Goal: Check status: Check status

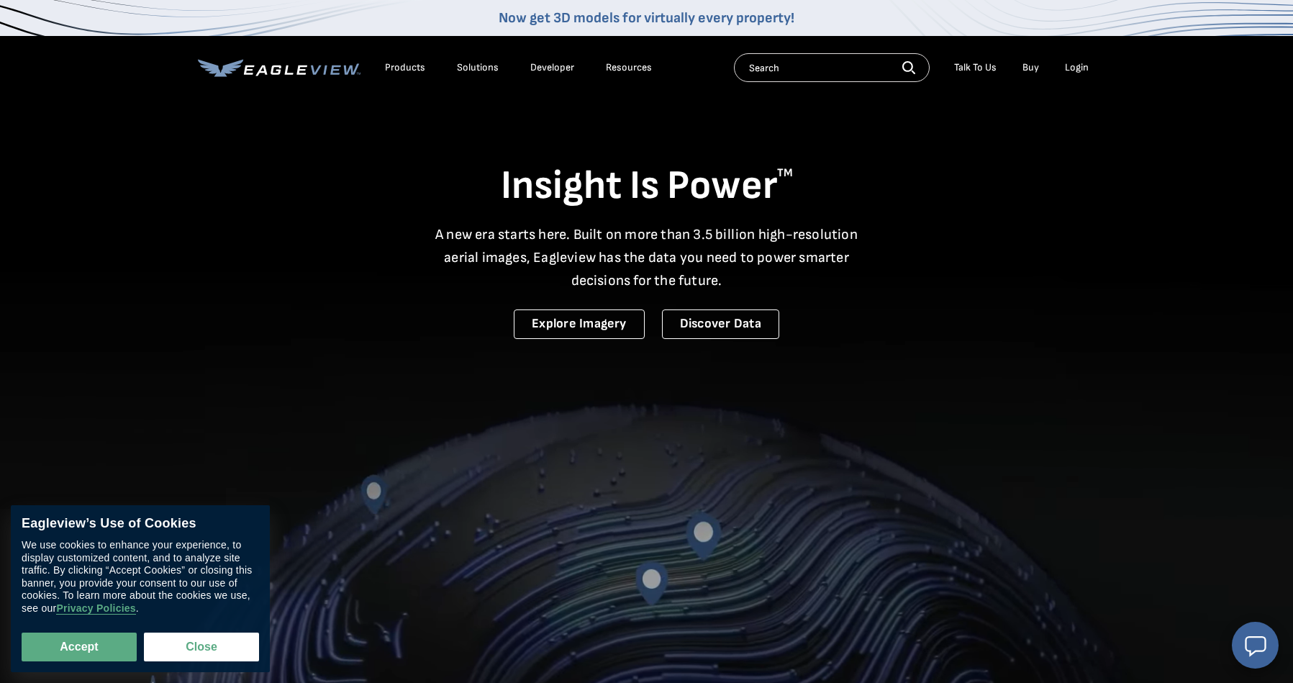
click at [1075, 66] on div "Login" at bounding box center [1077, 67] width 24 height 13
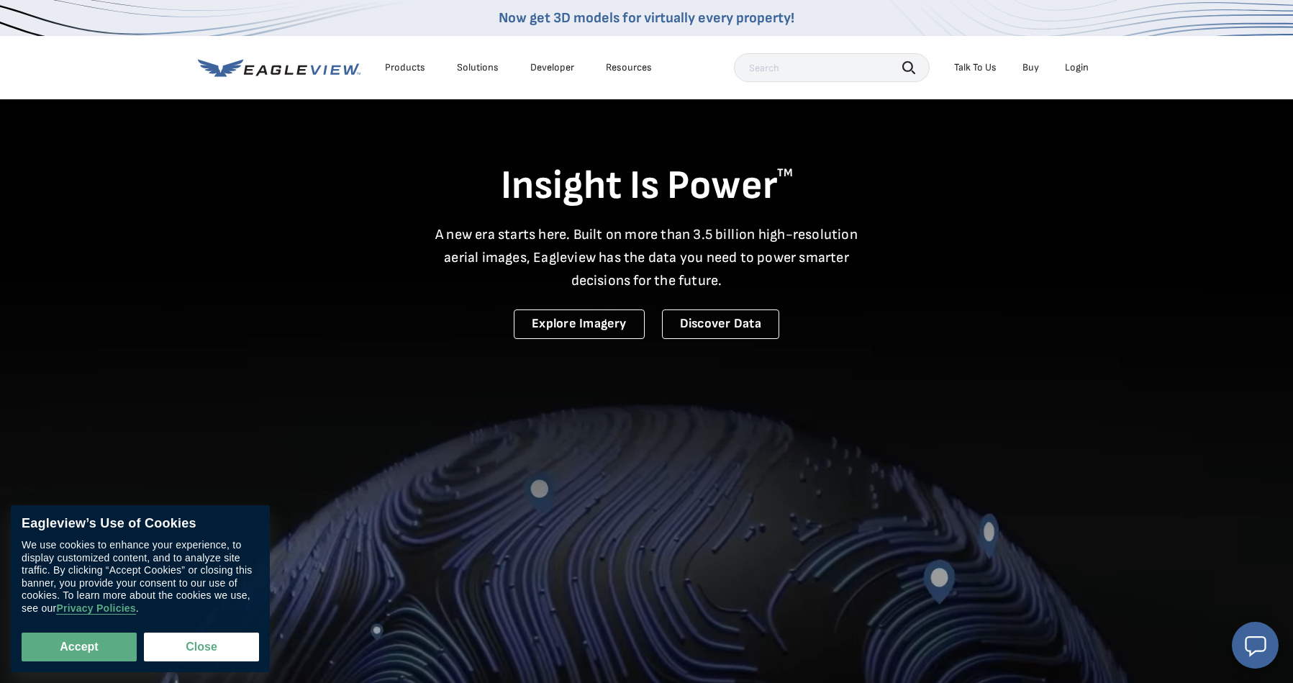
click at [1074, 68] on div "Login" at bounding box center [1077, 67] width 24 height 13
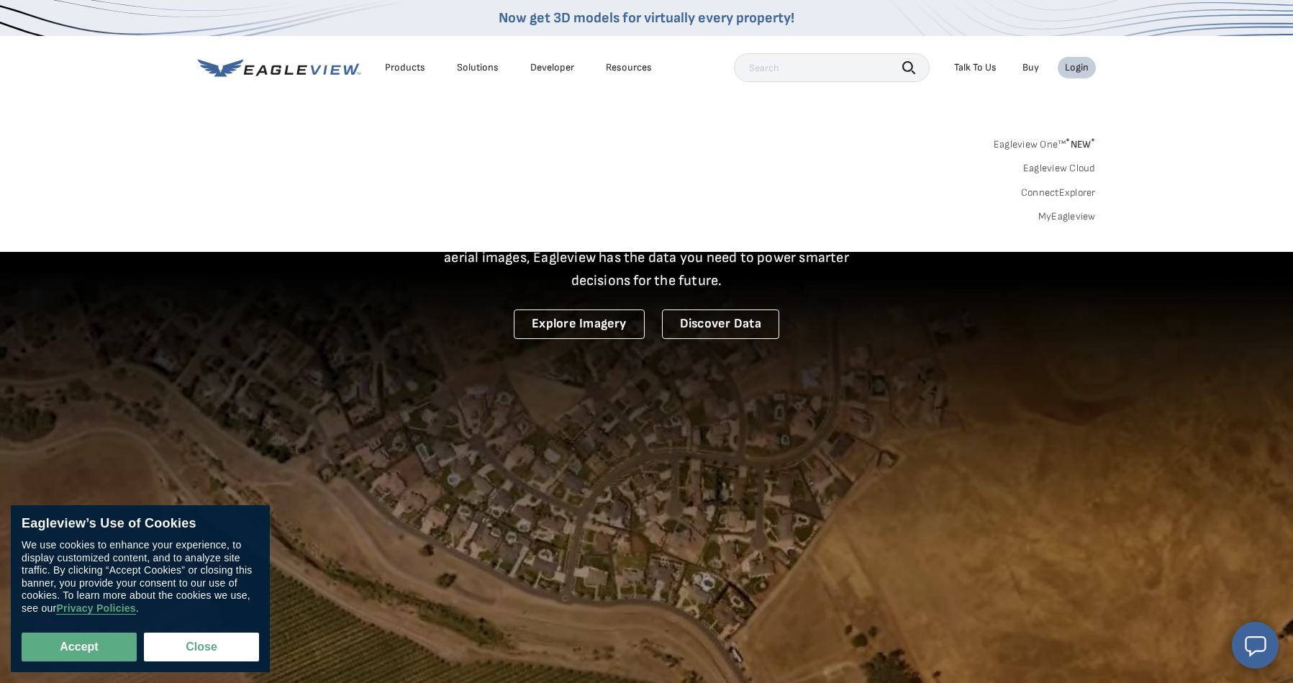
click at [1070, 214] on link "MyEagleview" at bounding box center [1067, 216] width 58 height 13
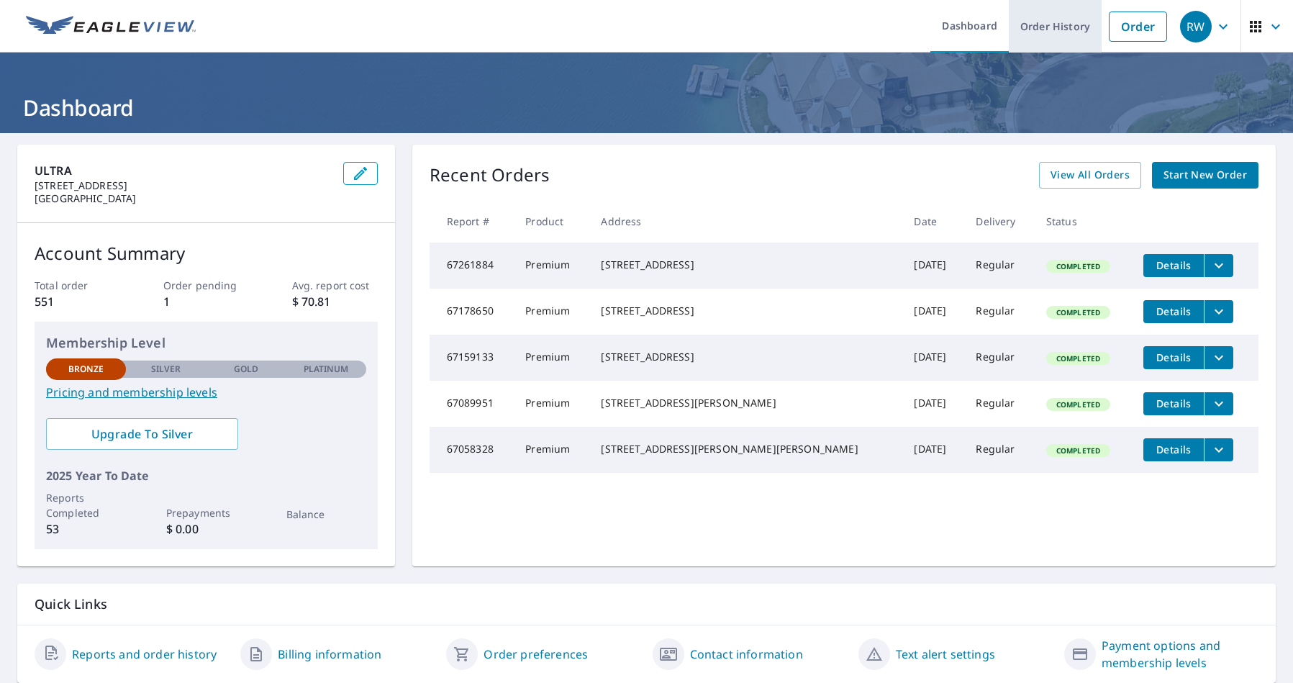
click at [1066, 29] on link "Order History" at bounding box center [1055, 26] width 93 height 53
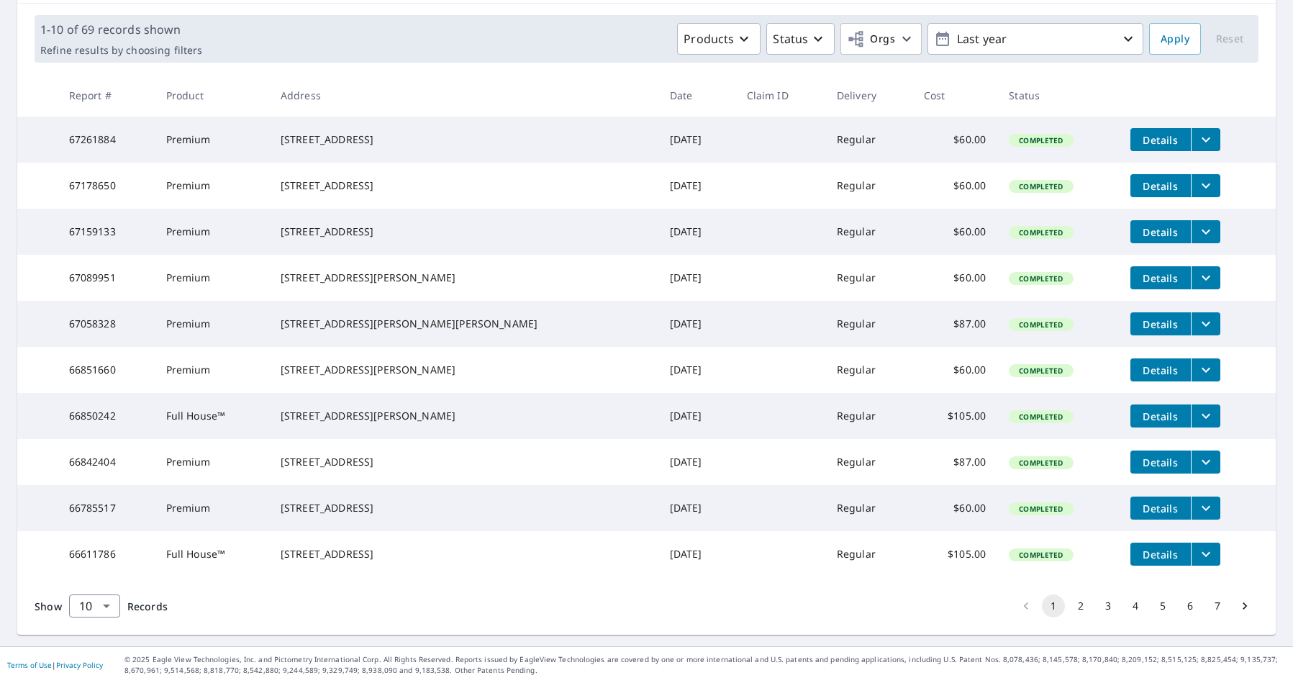
scroll to position [250, 0]
